Goal: Task Accomplishment & Management: Manage account settings

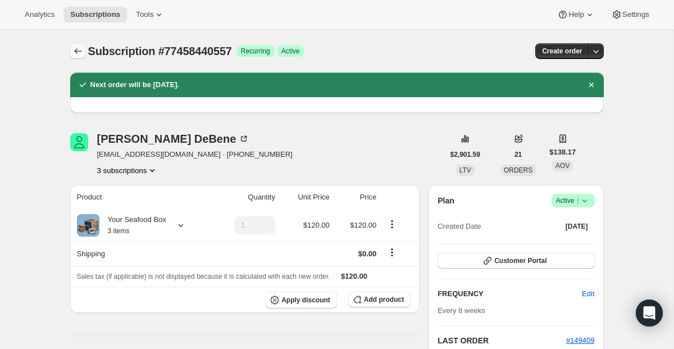
click at [79, 53] on icon "Subscriptions" at bounding box center [77, 50] width 11 height 11
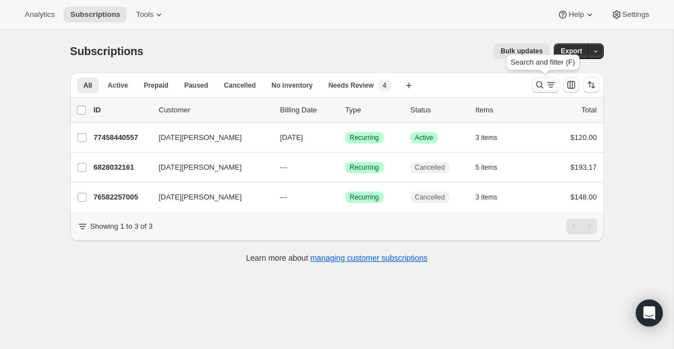
click at [538, 90] on button "Search and filter results" at bounding box center [545, 85] width 27 height 16
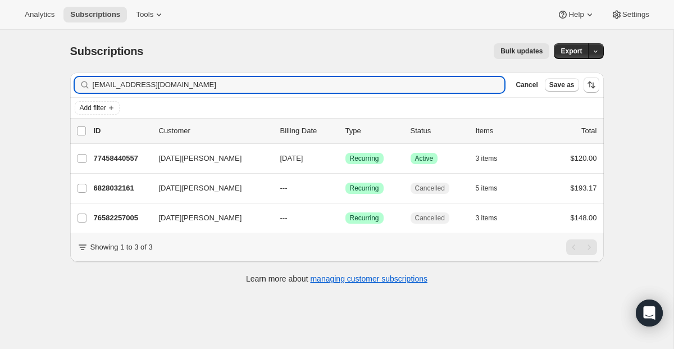
drag, startPoint x: 254, startPoint y: 91, endPoint x: 11, endPoint y: 83, distance: 243.8
click at [11, 83] on div "Subscriptions. This page is ready Subscriptions Bulk updates More actions Bulk …" at bounding box center [336, 204] width 673 height 349
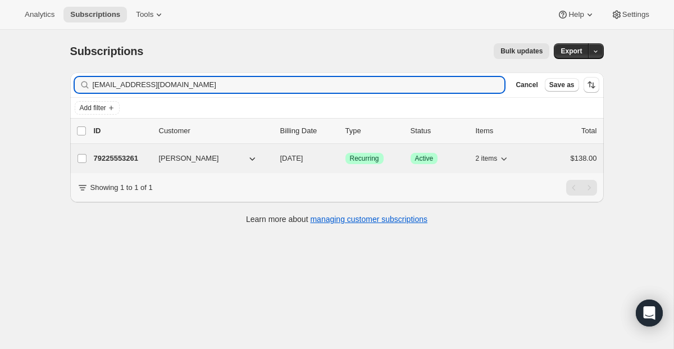
type input "[EMAIL_ADDRESS][DOMAIN_NAME]"
click at [360, 165] on div "79225553261 [PERSON_NAME] [DATE] Success Recurring Success Active 2 items $138.…" at bounding box center [345, 158] width 503 height 16
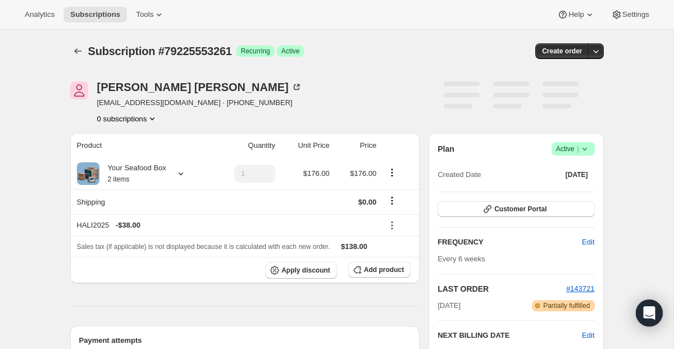
click at [564, 149] on span "Active |" at bounding box center [573, 148] width 34 height 11
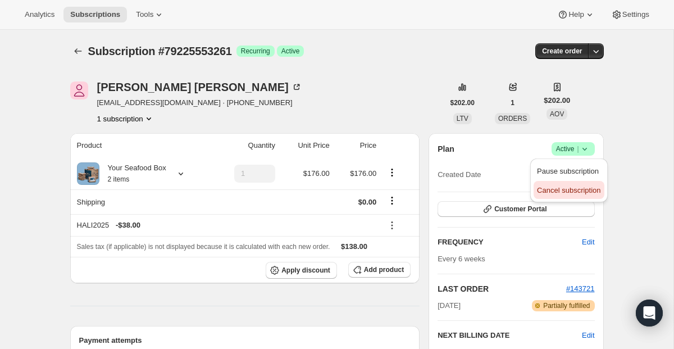
click at [558, 186] on span "Cancel subscription" at bounding box center [568, 190] width 63 height 8
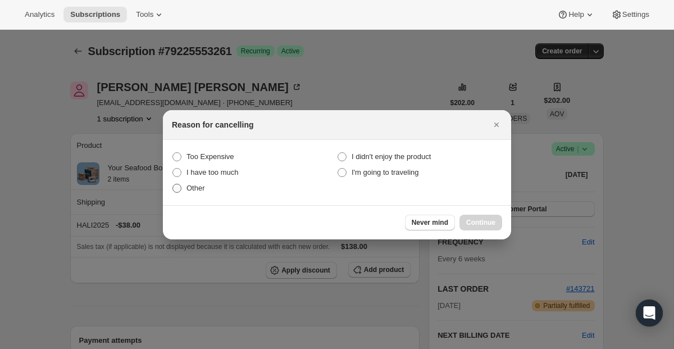
click at [195, 188] on span "Other" at bounding box center [195, 188] width 19 height 8
click at [173, 184] on input "Other" at bounding box center [172, 184] width 1 height 1
radio input "true"
click at [467, 214] on button "Continue" at bounding box center [480, 222] width 43 height 16
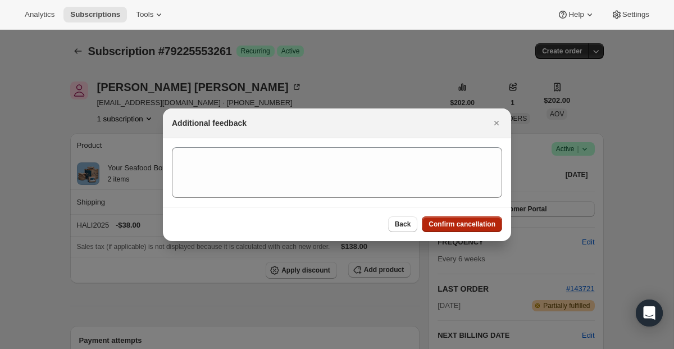
click at [467, 214] on div "Back Confirm cancellation" at bounding box center [337, 224] width 348 height 34
click at [455, 223] on span "Confirm cancellation" at bounding box center [461, 224] width 67 height 9
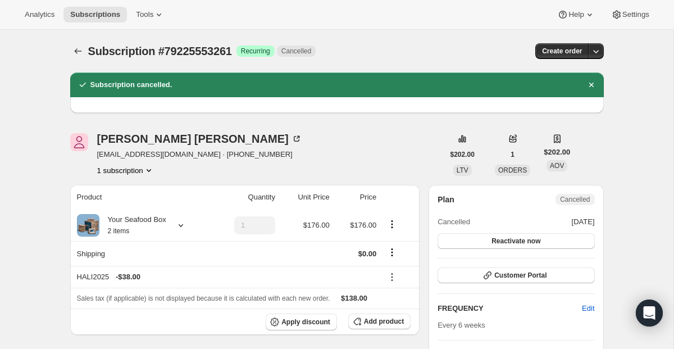
click at [79, 60] on div "Subscription #79225553261. This page is ready Subscription #79225553261 Success…" at bounding box center [336, 51] width 533 height 43
click at [79, 52] on icon "Subscriptions" at bounding box center [77, 50] width 11 height 11
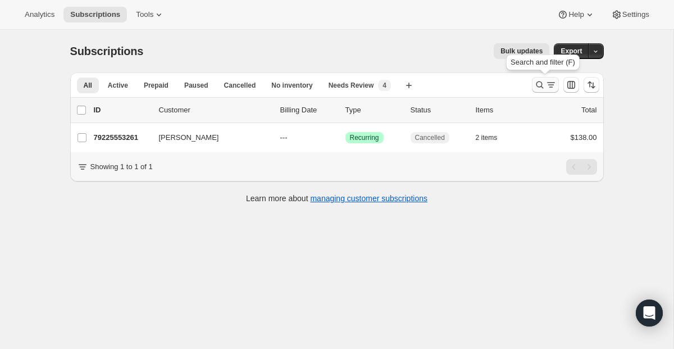
click at [546, 83] on icon "Search and filter results" at bounding box center [550, 84] width 11 height 11
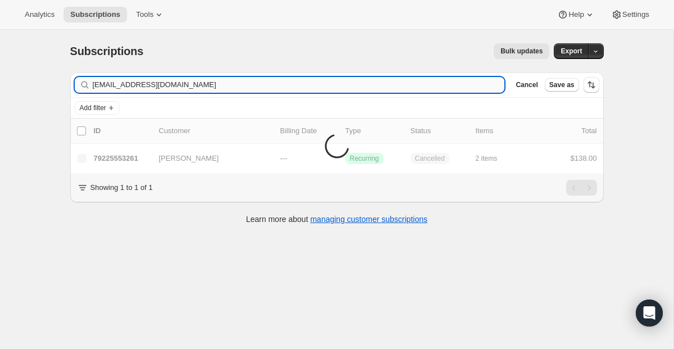
drag, startPoint x: 109, startPoint y: 86, endPoint x: 162, endPoint y: 91, distance: 53.0
click at [109, 86] on input "[EMAIL_ADDRESS][DOMAIN_NAME]" at bounding box center [299, 85] width 412 height 16
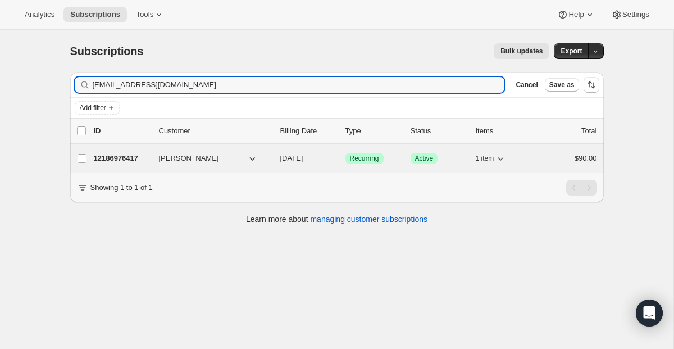
type input "[EMAIL_ADDRESS][DOMAIN_NAME]"
click at [359, 155] on span "Recurring" at bounding box center [364, 158] width 29 height 9
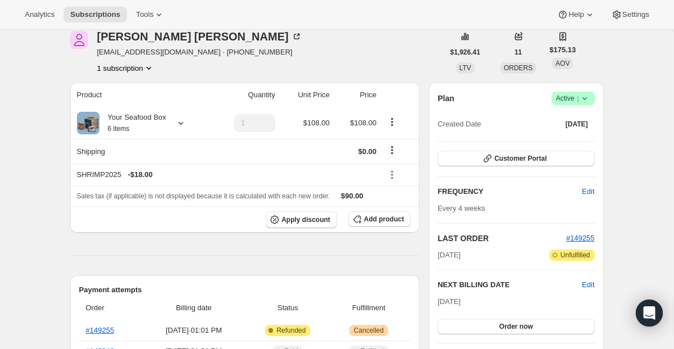
scroll to position [53, 0]
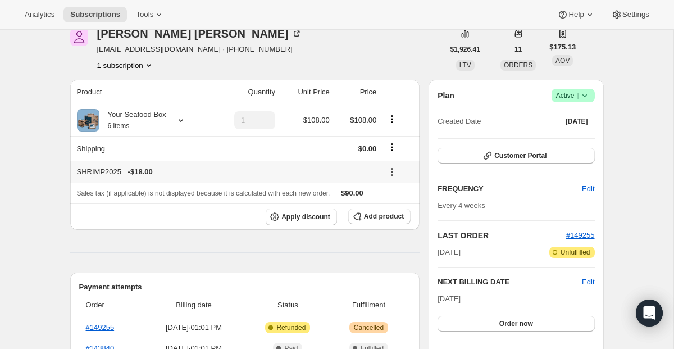
click at [396, 173] on icon at bounding box center [391, 171] width 11 height 11
click at [394, 209] on span "Remove" at bounding box center [398, 212] width 27 height 8
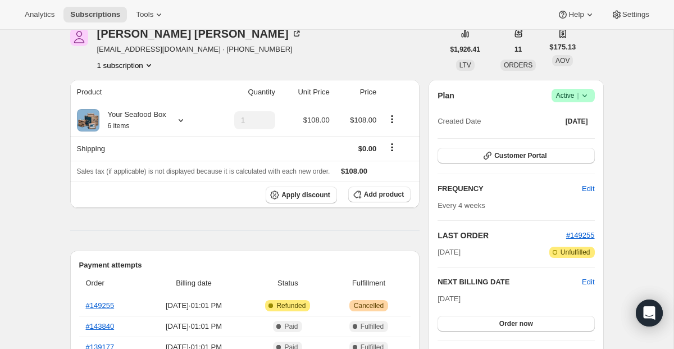
scroll to position [0, 0]
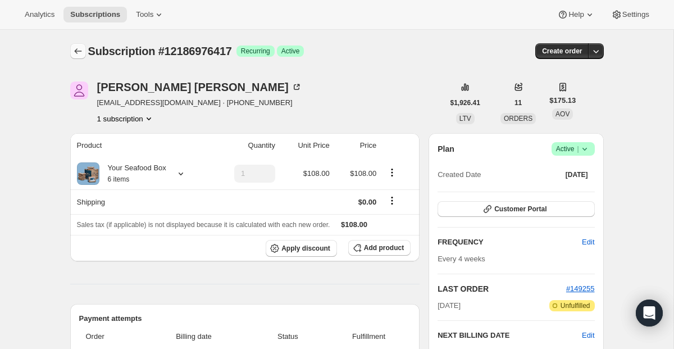
click at [72, 57] on button "Subscriptions" at bounding box center [78, 51] width 16 height 16
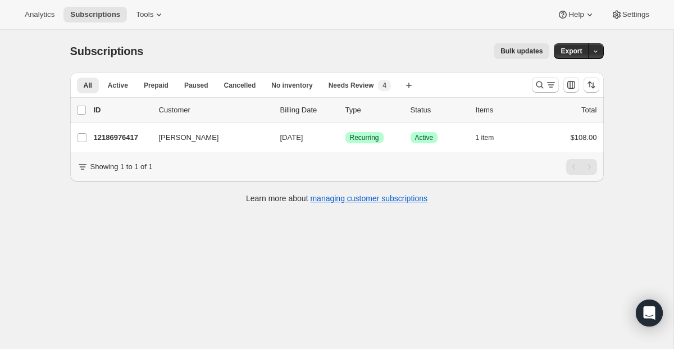
click at [524, 89] on div "All Active Prepaid Paused Cancelled No inventory Needs Review More views All Ac…" at bounding box center [336, 84] width 533 height 25
click at [536, 87] on icon "Search and filter results" at bounding box center [539, 84] width 11 height 11
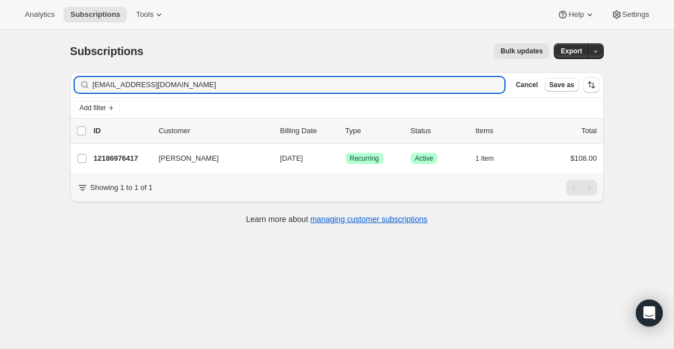
drag, startPoint x: 170, startPoint y: 83, endPoint x: -26, endPoint y: 44, distance: 200.3
click at [0, 44] on html "Analytics Subscriptions Tools Help Settings Skip to content Subscriptions. This…" at bounding box center [337, 174] width 674 height 349
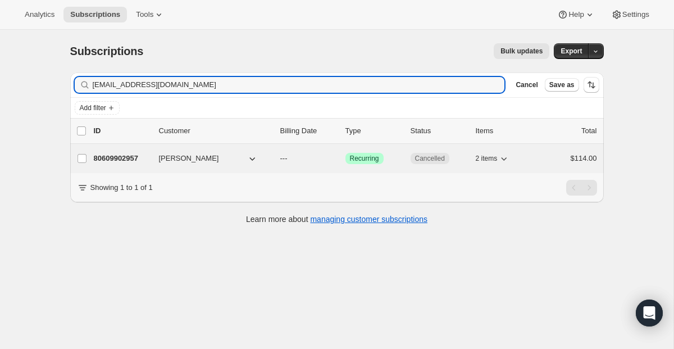
type input "[EMAIL_ADDRESS][DOMAIN_NAME]"
click at [369, 158] on span "Recurring" at bounding box center [364, 158] width 29 height 9
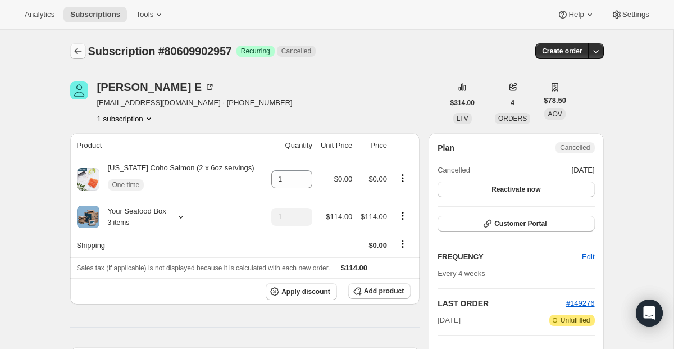
click at [79, 54] on icon "Subscriptions" at bounding box center [77, 50] width 11 height 11
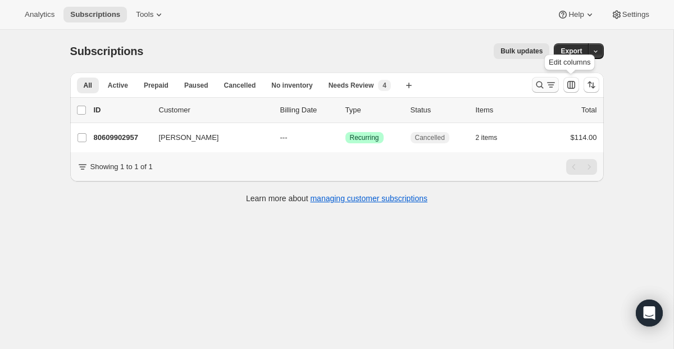
click at [540, 85] on icon "Search and filter results" at bounding box center [539, 84] width 11 height 11
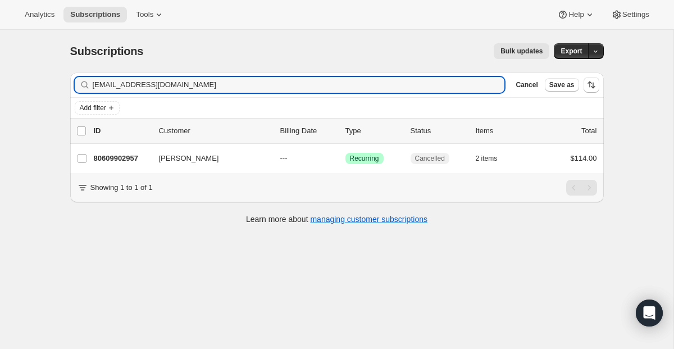
drag, startPoint x: 217, startPoint y: 88, endPoint x: -45, endPoint y: 10, distance: 273.4
click at [0, 10] on html "Analytics Subscriptions Tools Help Settings Skip to content Subscriptions. This…" at bounding box center [337, 174] width 674 height 349
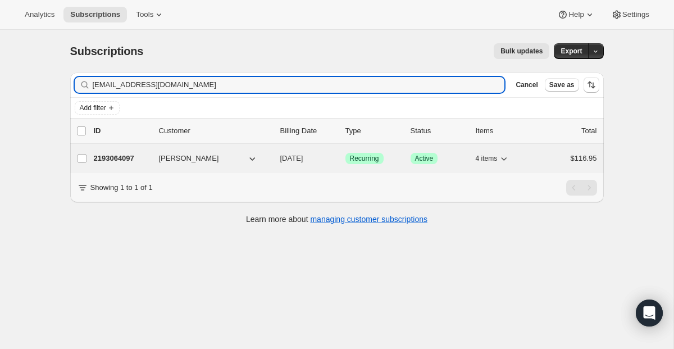
type input "[EMAIL_ADDRESS][DOMAIN_NAME]"
click at [365, 163] on span "Success Recurring" at bounding box center [364, 158] width 38 height 11
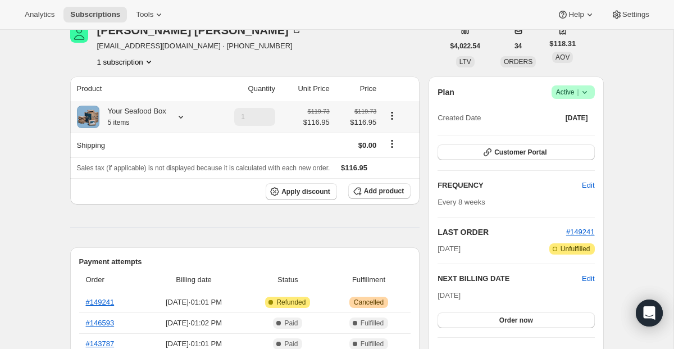
scroll to position [60, 0]
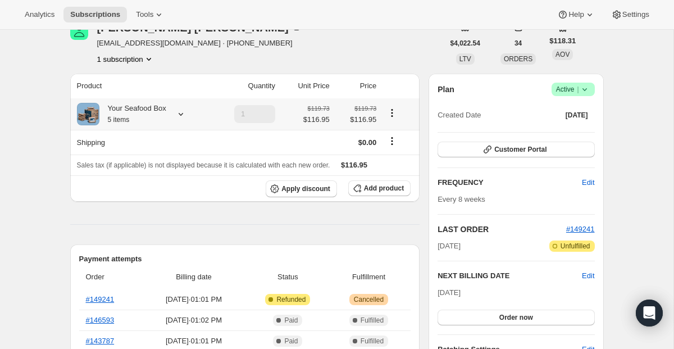
click at [182, 111] on icon at bounding box center [180, 113] width 11 height 11
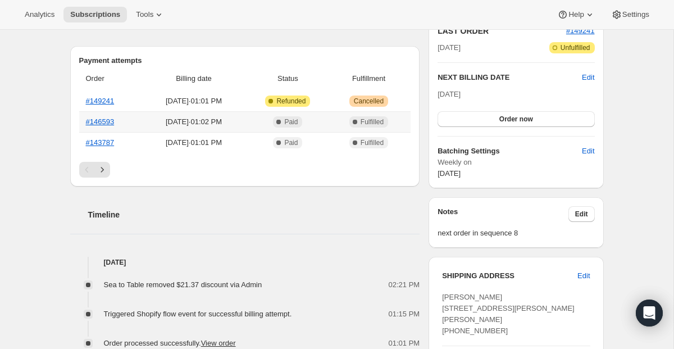
scroll to position [309, 0]
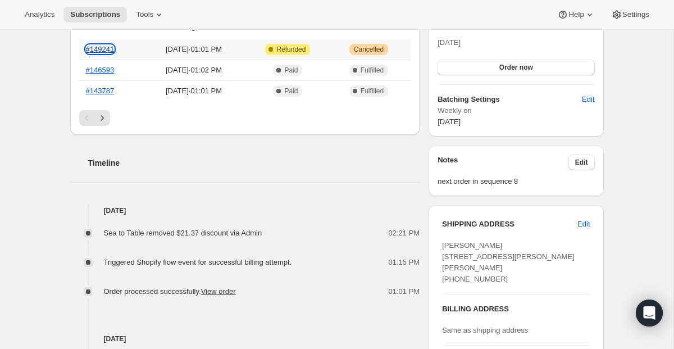
click at [106, 51] on link "#149241" at bounding box center [100, 49] width 29 height 8
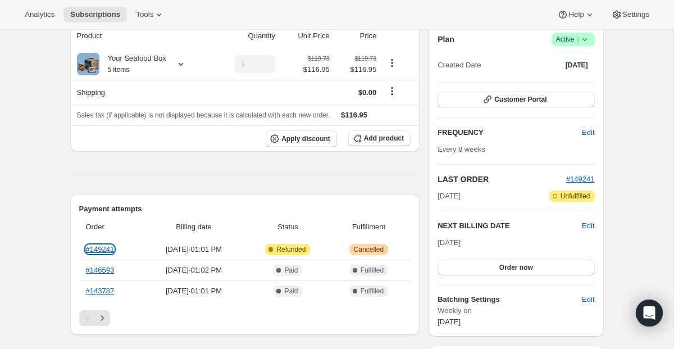
scroll to position [0, 0]
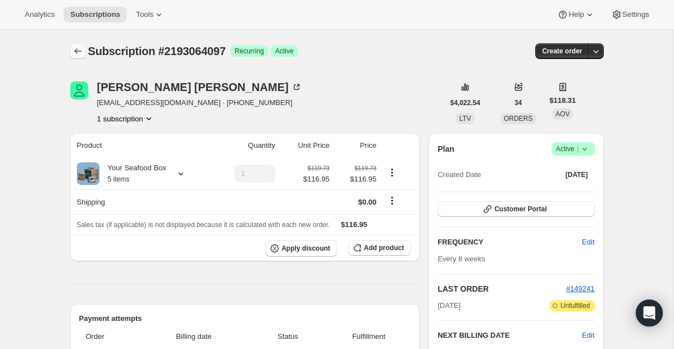
click at [70, 51] on button "Subscriptions" at bounding box center [78, 51] width 16 height 16
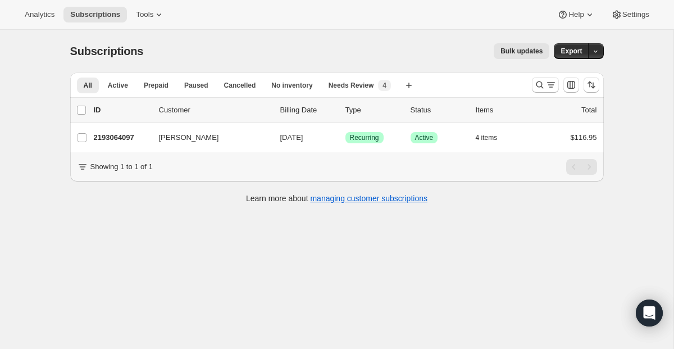
click at [542, 76] on div at bounding box center [565, 85] width 76 height 22
click at [541, 81] on icon "Search and filter results" at bounding box center [539, 84] width 11 height 11
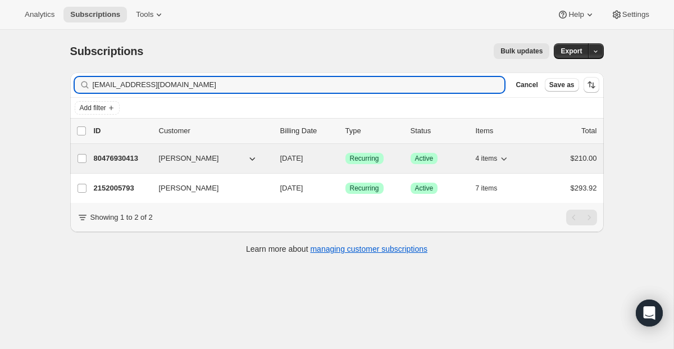
type input "[EMAIL_ADDRESS][DOMAIN_NAME]"
click at [356, 157] on span "Recurring" at bounding box center [364, 158] width 29 height 9
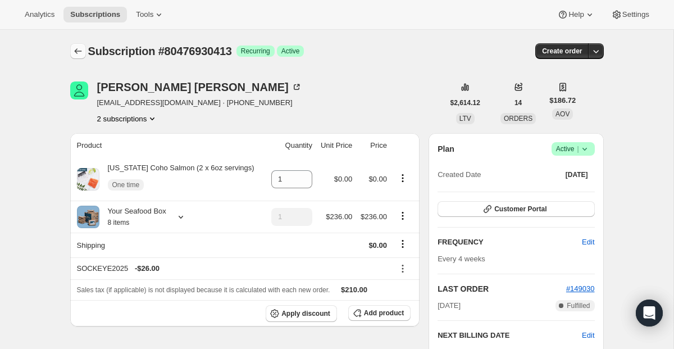
click at [78, 45] on button "Subscriptions" at bounding box center [78, 51] width 16 height 16
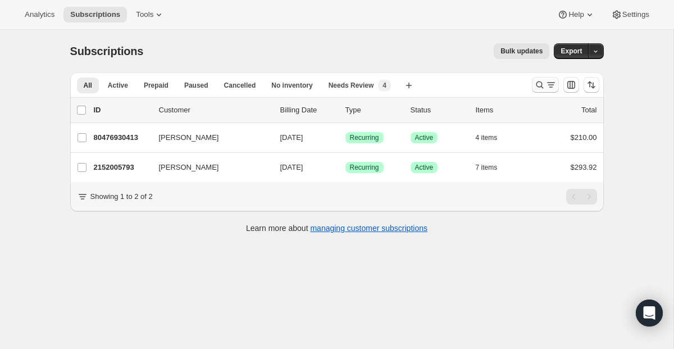
click at [543, 92] on button "Search and filter results" at bounding box center [545, 85] width 27 height 16
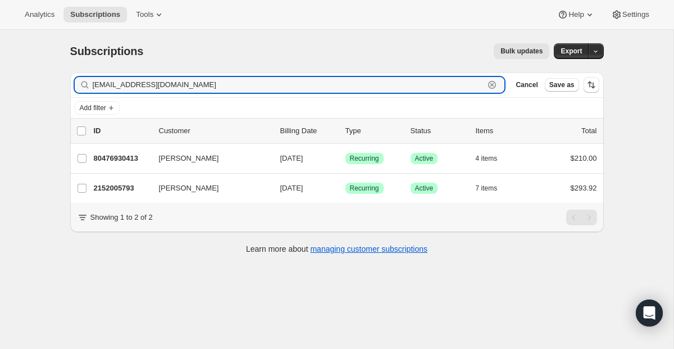
drag, startPoint x: 314, startPoint y: 86, endPoint x: 19, endPoint y: 60, distance: 296.5
click at [19, 60] on div "Subscriptions. This page is ready Subscriptions Bulk updates More actions Bulk …" at bounding box center [336, 204] width 673 height 349
paste input "mromano3230"
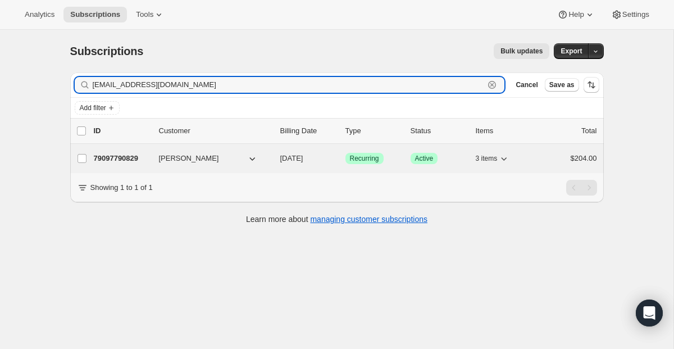
type input "[EMAIL_ADDRESS][DOMAIN_NAME]"
click at [373, 161] on span "Recurring" at bounding box center [364, 158] width 29 height 9
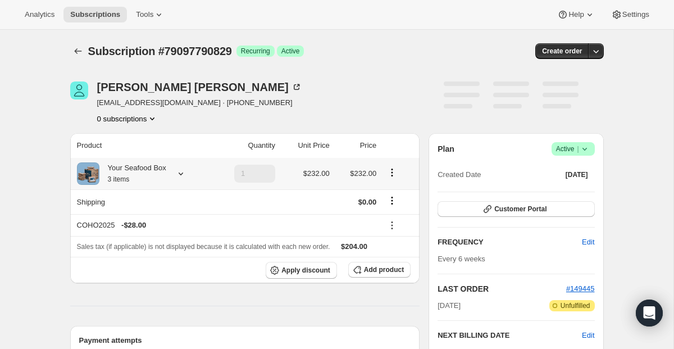
click at [392, 173] on icon "Product actions" at bounding box center [391, 172] width 11 height 11
click at [234, 195] on td at bounding box center [244, 201] width 67 height 25
click at [181, 168] on icon at bounding box center [180, 173] width 11 height 11
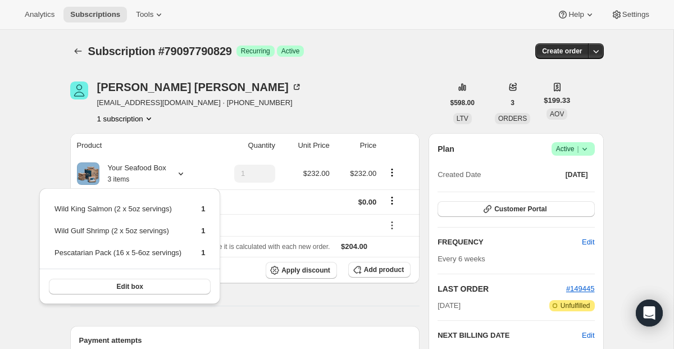
click at [240, 140] on th "Quantity" at bounding box center [244, 145] width 67 height 25
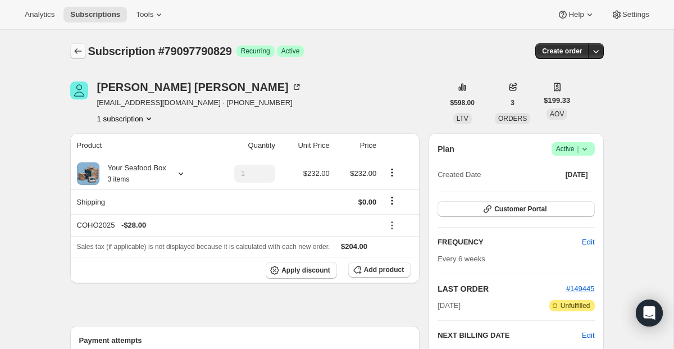
click at [81, 53] on icon "Subscriptions" at bounding box center [77, 50] width 11 height 11
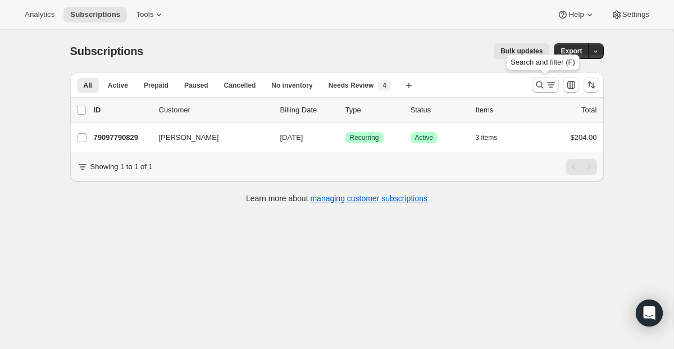
click at [538, 86] on icon "Search and filter results" at bounding box center [539, 84] width 11 height 11
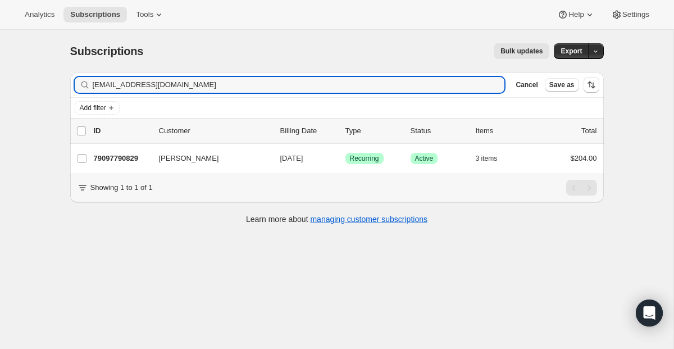
drag, startPoint x: 182, startPoint y: 84, endPoint x: -26, endPoint y: 22, distance: 216.7
click at [0, 22] on html "Analytics Subscriptions Tools Help Settings Skip to content Subscriptions. This…" at bounding box center [337, 174] width 674 height 349
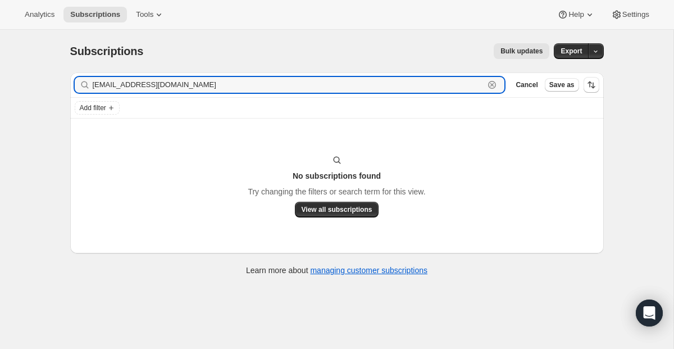
drag, startPoint x: 264, startPoint y: 88, endPoint x: 57, endPoint y: 53, distance: 210.1
click at [57, 53] on div "Subscriptions. This page is ready Subscriptions Bulk updates More actions Bulk …" at bounding box center [337, 158] width 560 height 257
paste input "[EMAIL_ADDRESS][DOMAIN_NAME]"
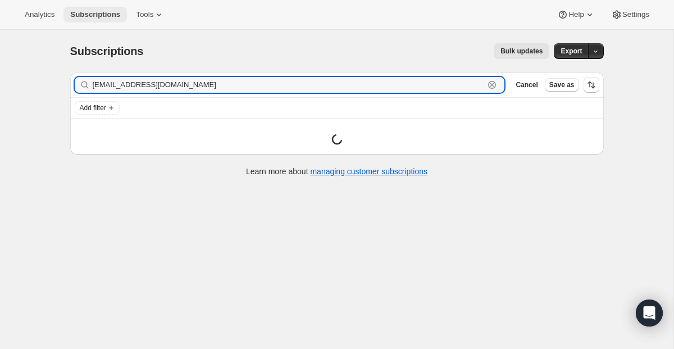
type input "[EMAIL_ADDRESS][DOMAIN_NAME]"
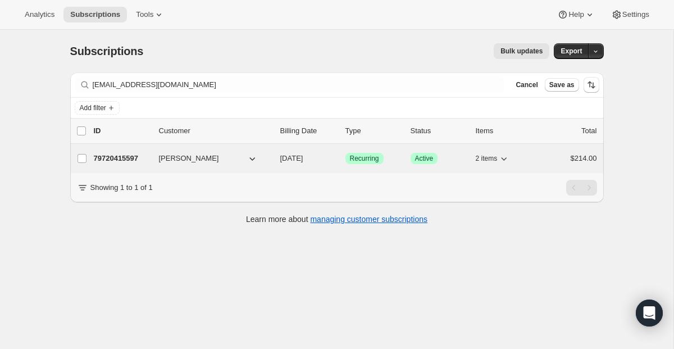
click at [367, 162] on span "Recurring" at bounding box center [364, 158] width 29 height 9
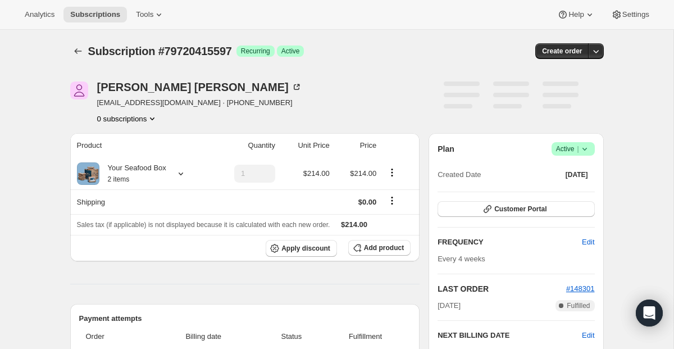
click at [565, 148] on span "Active |" at bounding box center [573, 148] width 34 height 11
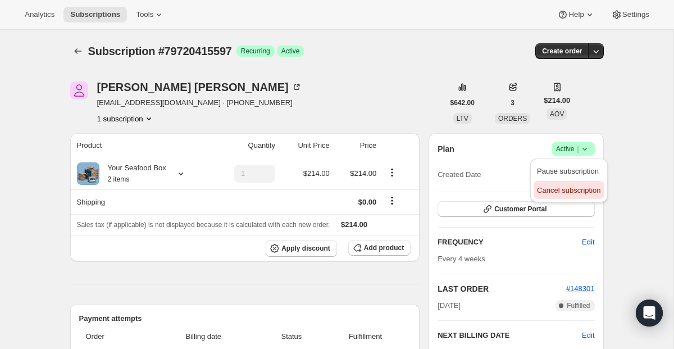
click at [559, 186] on span "Cancel subscription" at bounding box center [568, 190] width 63 height 8
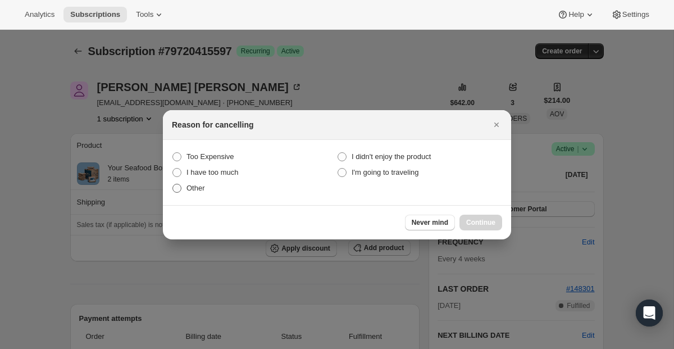
click at [180, 184] on span ":r5op:" at bounding box center [176, 188] width 9 height 9
click at [173, 184] on input "Other" at bounding box center [172, 184] width 1 height 1
radio input "true"
click at [488, 222] on span "Continue" at bounding box center [480, 222] width 29 height 9
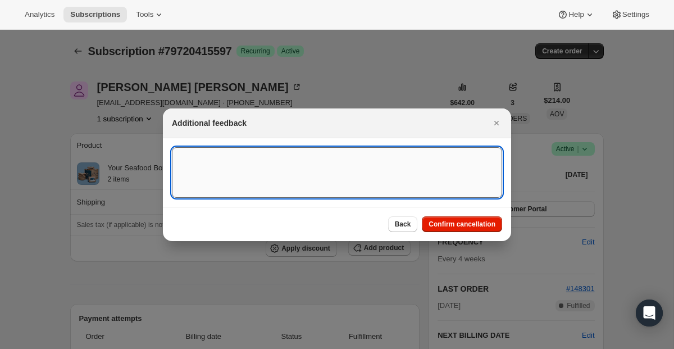
click at [238, 184] on textarea ":r5op:" at bounding box center [337, 172] width 330 height 51
paste textarea "I purchased a Box of Salmon for my sister as a gift. But apparently this is a s…"
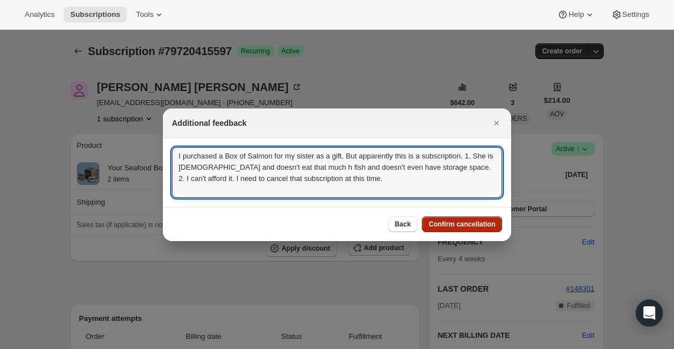
type textarea "I purchased a Box of Salmon for my sister as a gift. But apparently this is a s…"
click at [456, 231] on button "Confirm cancellation" at bounding box center [462, 224] width 80 height 16
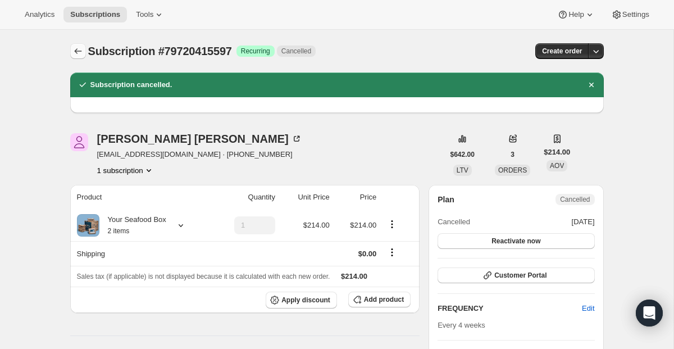
click at [85, 51] on button "Subscriptions" at bounding box center [78, 51] width 16 height 16
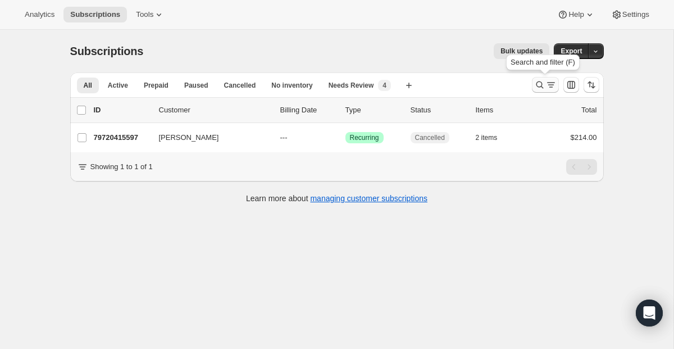
click at [538, 88] on icon "Search and filter results" at bounding box center [539, 84] width 11 height 11
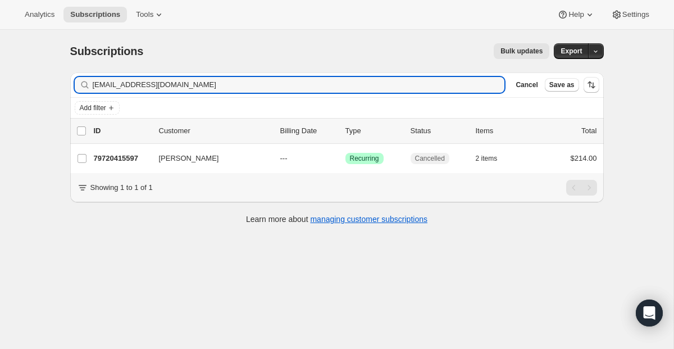
drag, startPoint x: 208, startPoint y: 89, endPoint x: 0, endPoint y: 72, distance: 209.0
click at [0, 72] on div "Subscriptions. This page is ready Subscriptions Bulk updates More actions Bulk …" at bounding box center [336, 204] width 673 height 349
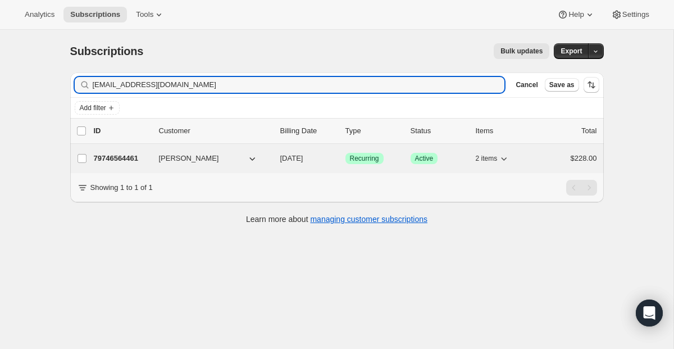
type input "[EMAIL_ADDRESS][DOMAIN_NAME]"
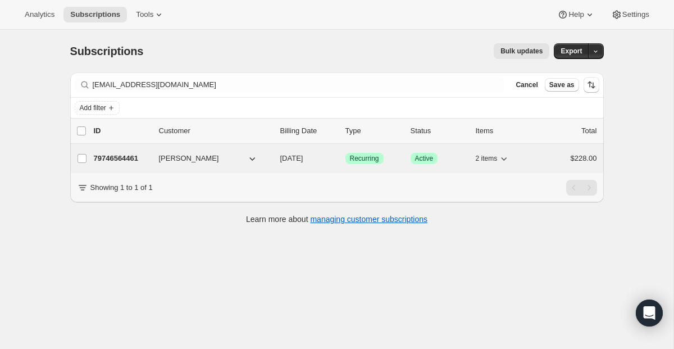
click at [368, 156] on span "Recurring" at bounding box center [364, 158] width 29 height 9
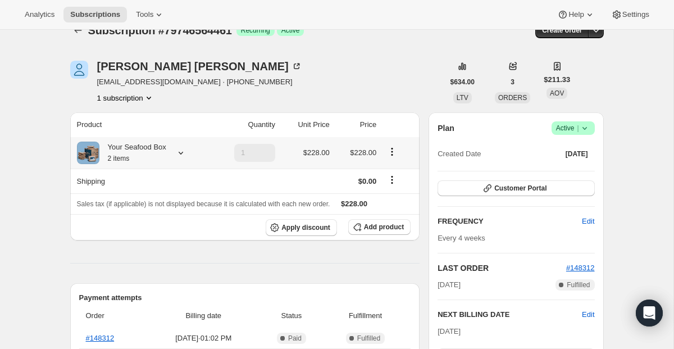
scroll to position [67, 0]
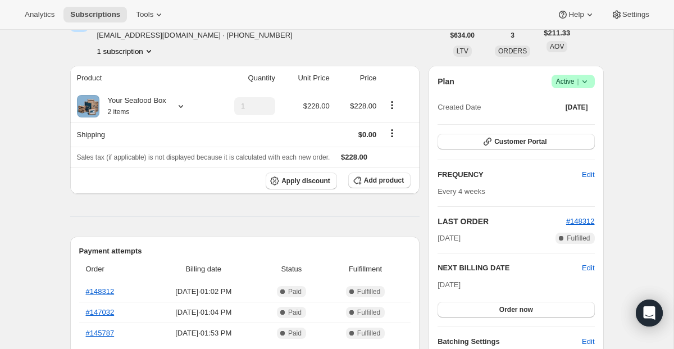
click at [555, 74] on div "Plan Success Active | Created Date [DATE] Customer Portal FREQUENCY Edit Every …" at bounding box center [515, 239] width 175 height 346
click at [556, 79] on span "Active |" at bounding box center [573, 81] width 34 height 11
click at [559, 120] on span "Cancel subscription" at bounding box center [568, 122] width 63 height 8
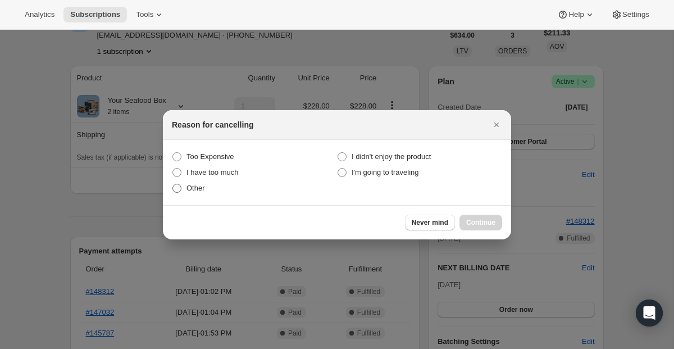
click at [182, 194] on label "Other" at bounding box center [254, 188] width 165 height 16
click at [173, 184] on input "Other" at bounding box center [172, 184] width 1 height 1
radio input "true"
click at [468, 220] on span "Continue" at bounding box center [480, 222] width 29 height 9
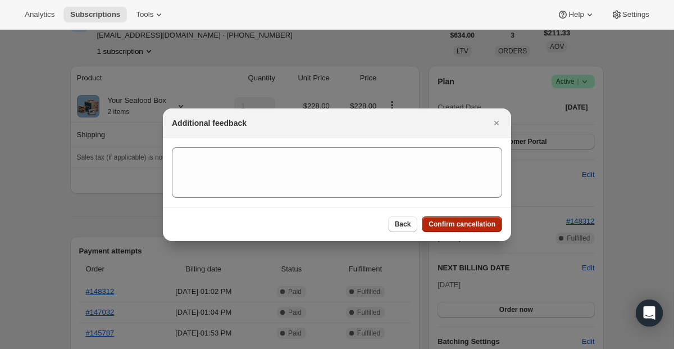
click at [468, 220] on span "Confirm cancellation" at bounding box center [461, 224] width 67 height 9
